Goal: Information Seeking & Learning: Compare options

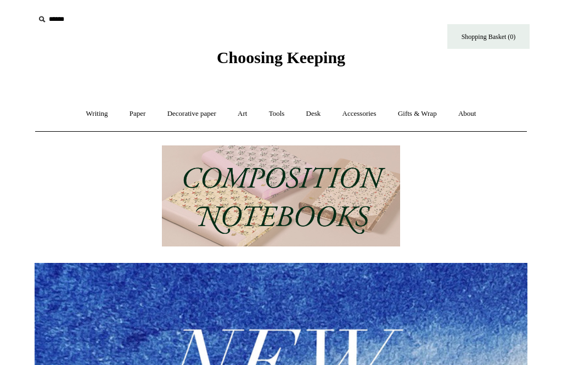
click at [87, 117] on link "Writing +" at bounding box center [97, 113] width 42 height 29
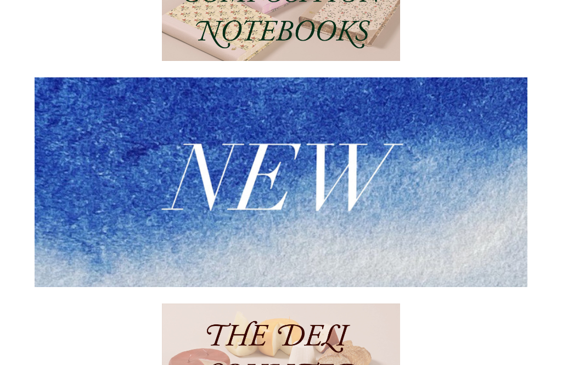
scroll to position [220, 0]
click at [356, 172] on img at bounding box center [281, 182] width 493 height 210
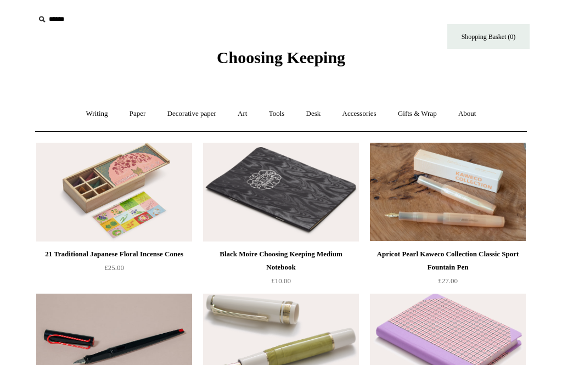
click at [89, 117] on link "Writing +" at bounding box center [97, 113] width 42 height 29
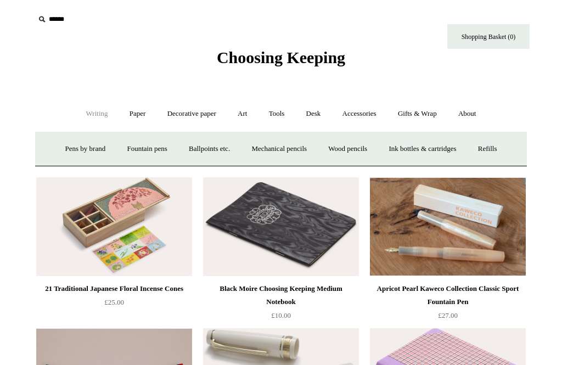
click at [149, 145] on link "Fountain pens +" at bounding box center [147, 148] width 60 height 29
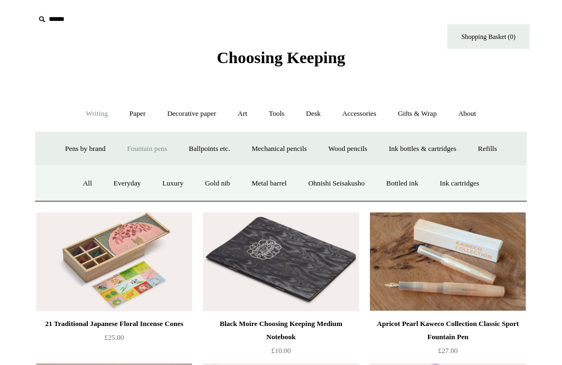
click at [73, 184] on link "All" at bounding box center [87, 183] width 29 height 29
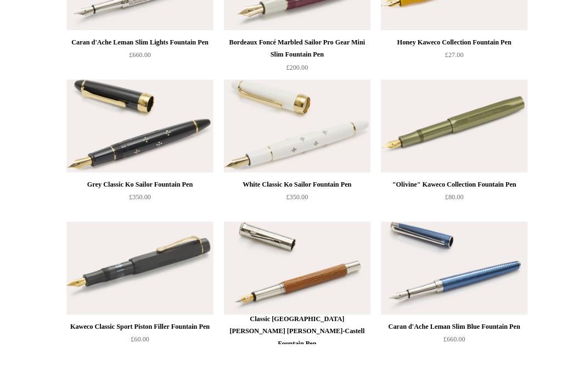
scroll to position [4784, 0]
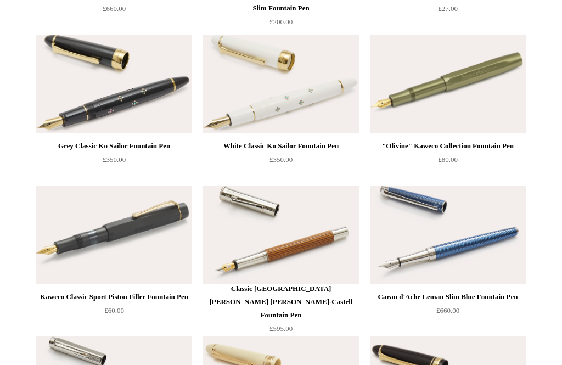
click at [73, 301] on div "Kaweco Classic Sport Piston Filler Fountain Pen" at bounding box center [114, 296] width 150 height 13
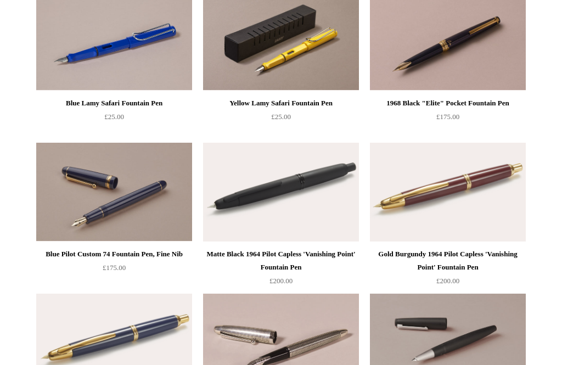
scroll to position [1202, 0]
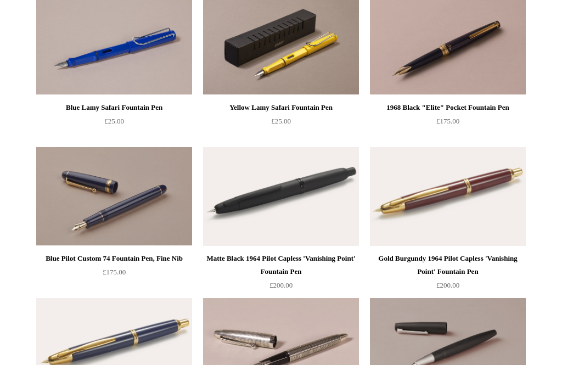
click at [58, 257] on div "Blue Pilot Custom 74 Fountain Pen, Fine Nib" at bounding box center [114, 258] width 150 height 13
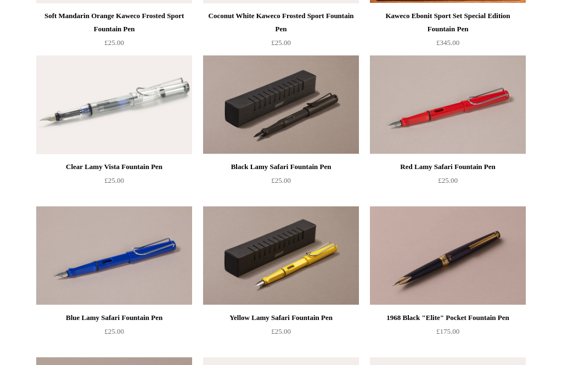
scroll to position [992, 0]
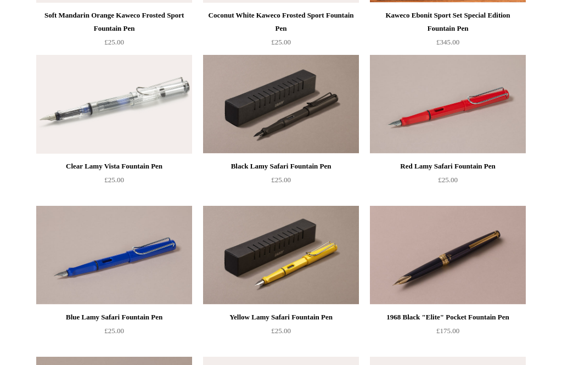
click at [490, 259] on img at bounding box center [448, 255] width 156 height 99
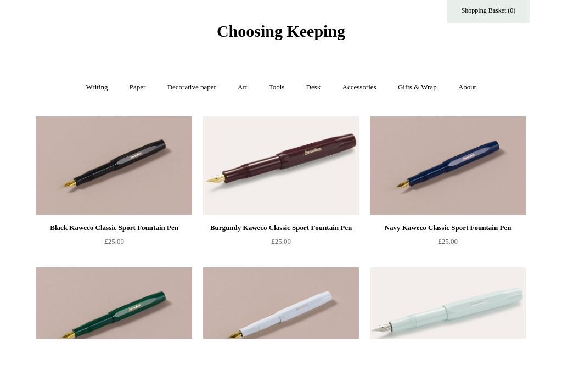
scroll to position [27, 0]
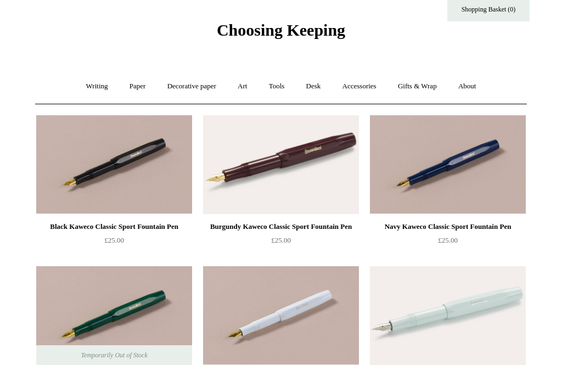
click at [77, 88] on link "Writing +" at bounding box center [97, 86] width 42 height 29
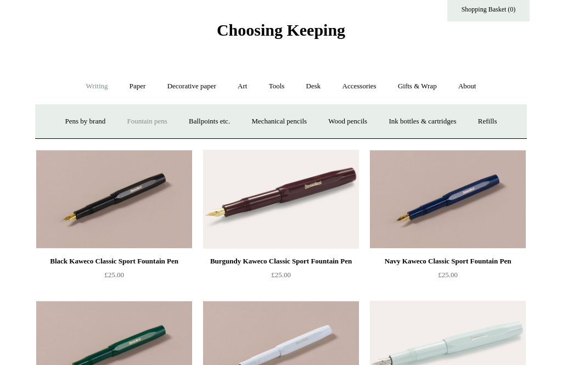
click at [292, 120] on link "Mechanical pencils +" at bounding box center [278, 121] width 75 height 29
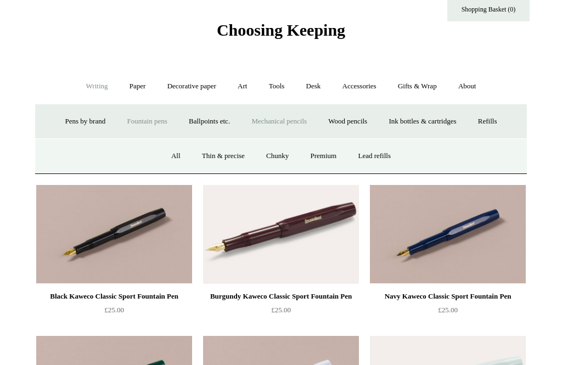
click at [328, 150] on link "Premium" at bounding box center [324, 156] width 46 height 29
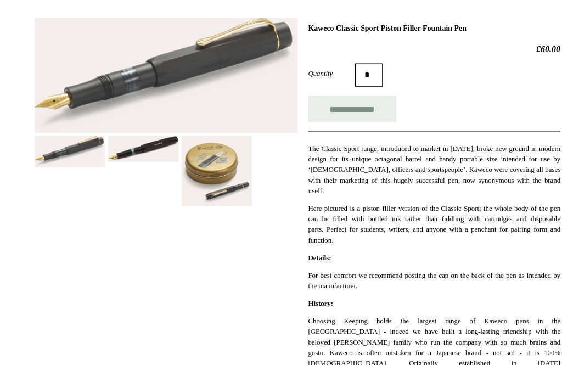
scroll to position [154, 0]
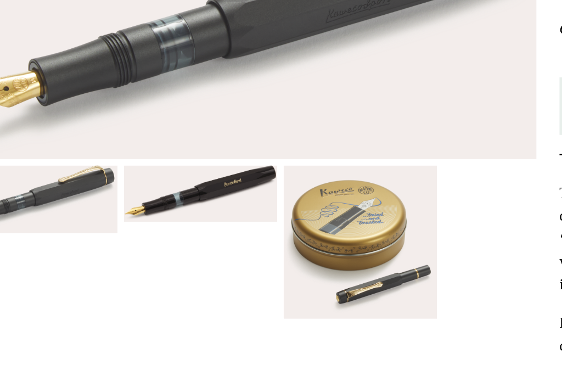
click at [104, 125] on img at bounding box center [137, 137] width 66 height 25
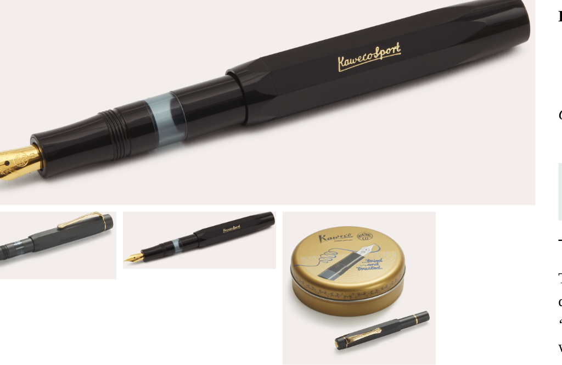
click at [172, 140] on img at bounding box center [205, 141] width 66 height 66
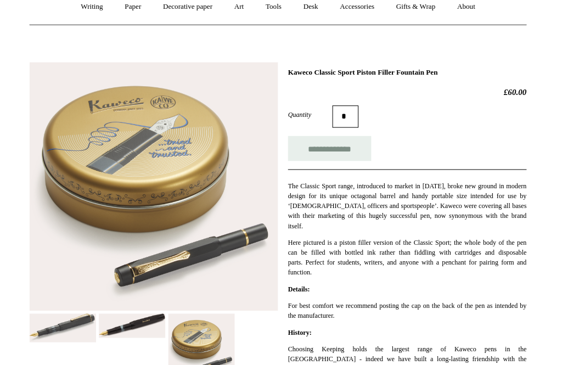
scroll to position [108, 0]
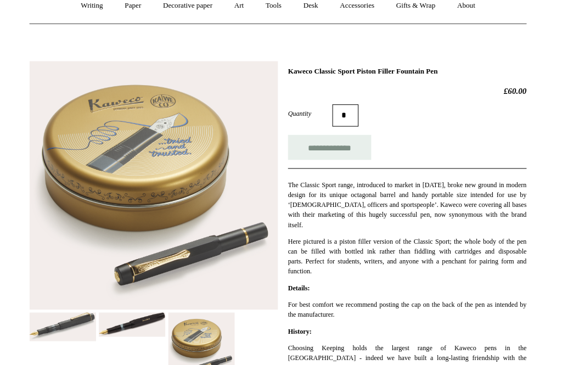
click at [133, 313] on img at bounding box center [137, 321] width 66 height 25
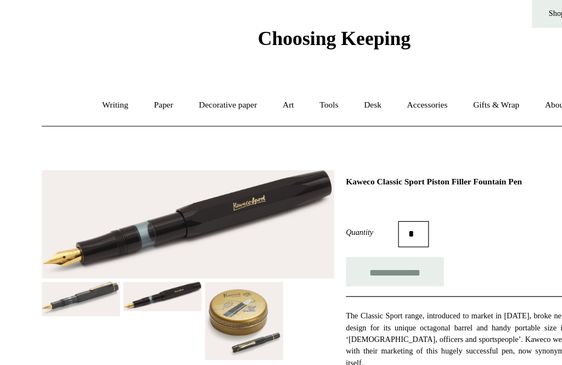
scroll to position [19, 0]
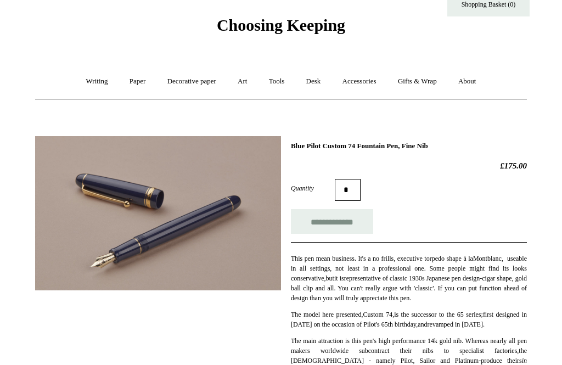
scroll to position [22, 0]
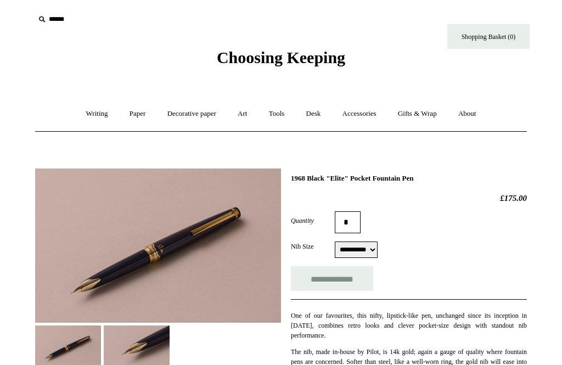
click at [377, 251] on select "**********" at bounding box center [356, 249] width 43 height 16
click at [374, 246] on select "**********" at bounding box center [356, 249] width 43 height 16
select select "******"
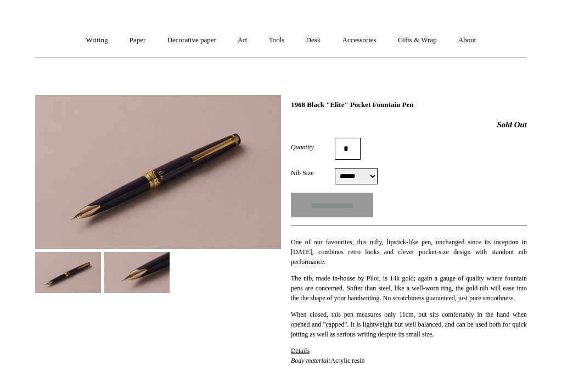
click at [131, 280] on img at bounding box center [137, 272] width 66 height 41
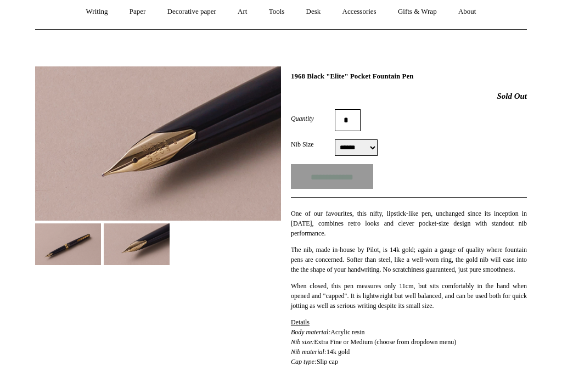
scroll to position [91, 0]
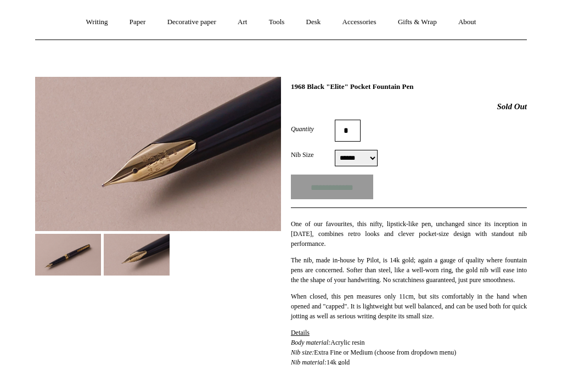
click at [72, 253] on img at bounding box center [68, 254] width 66 height 41
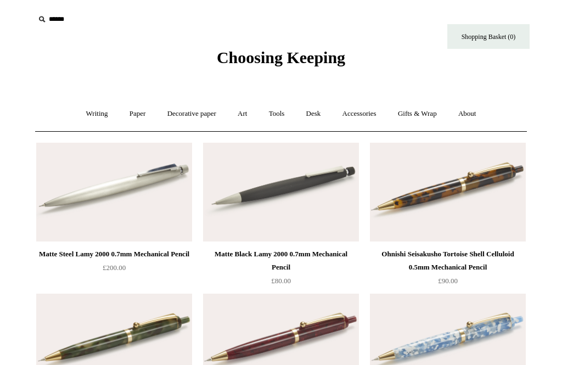
click at [59, 20] on input "text" at bounding box center [102, 19] width 135 height 20
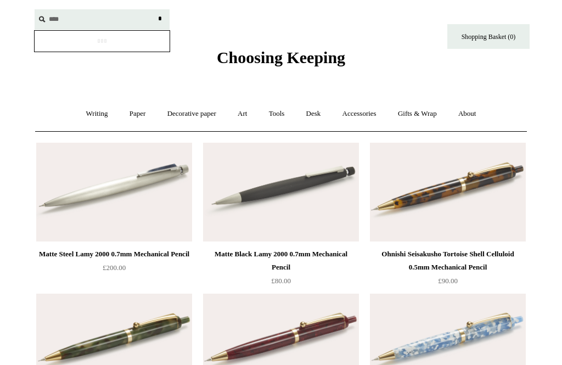
type input "****"
click at [160, 19] on input "*" at bounding box center [159, 18] width 11 height 19
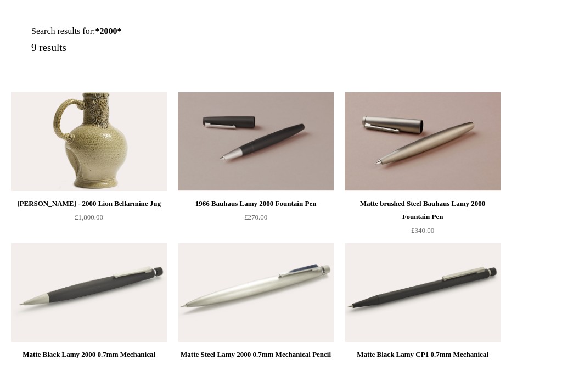
scroll to position [156, 0]
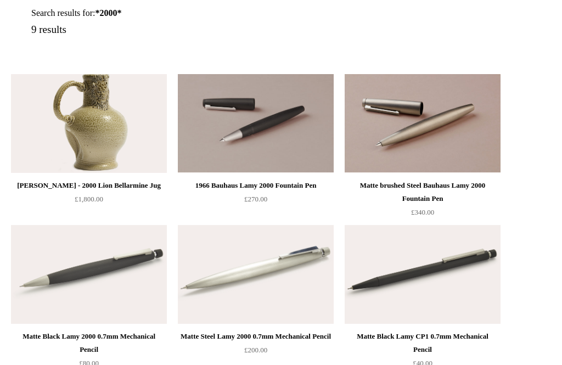
click at [456, 196] on div "Matte brushed Steel Bauhaus Lamy 2000 Fountain Pen" at bounding box center [422, 192] width 150 height 26
